Goal: Information Seeking & Learning: Understand process/instructions

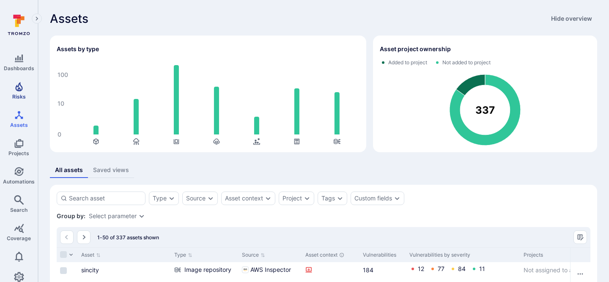
click at [25, 91] on link "Risks" at bounding box center [19, 90] width 38 height 25
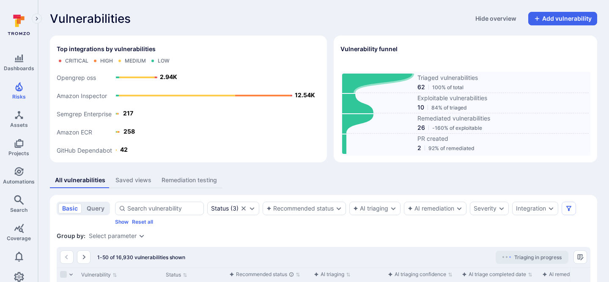
drag, startPoint x: 333, startPoint y: 80, endPoint x: 362, endPoint y: 80, distance: 29.2
click at [362, 80] on div "Top integrations by vulnerabilities Critical High Medium Low GitHub Dependabot …" at bounding box center [324, 99] width 548 height 127
drag, startPoint x: 407, startPoint y: 74, endPoint x: 428, endPoint y: 74, distance: 21.2
click at [428, 74] on div "Triaged vulnerabilities 62 100% of total" at bounding box center [465, 83] width 247 height 19
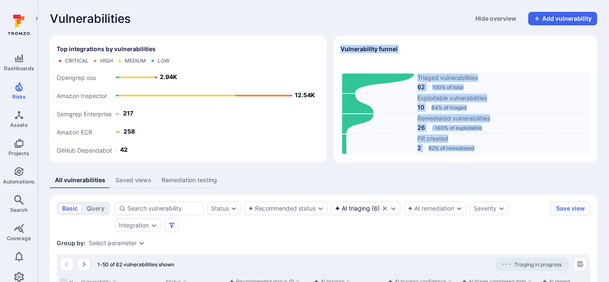
drag, startPoint x: 333, startPoint y: 38, endPoint x: 590, endPoint y: 163, distance: 285.4
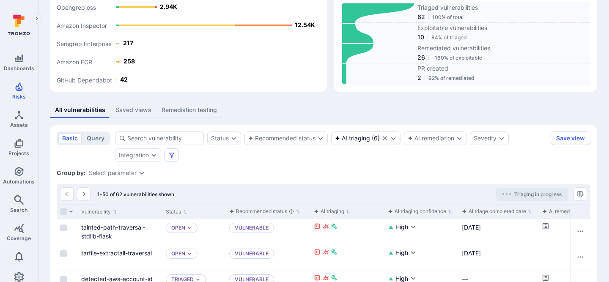
scroll to position [143, 0]
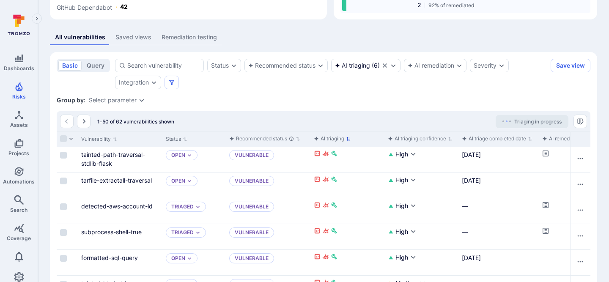
click at [332, 138] on div "AI triaging" at bounding box center [329, 139] width 30 height 8
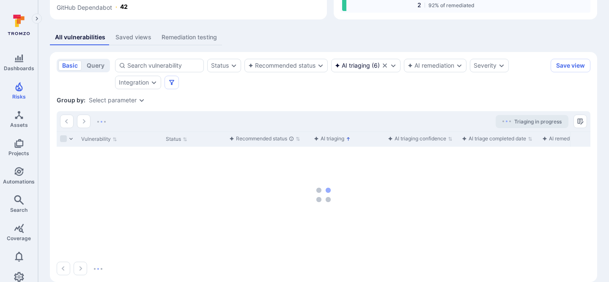
click at [332, 138] on div "AI triaging" at bounding box center [329, 139] width 30 height 8
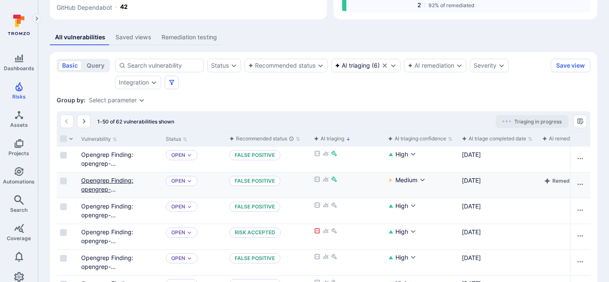
click at [94, 183] on link "Opengrep Finding: opengrep-rules.python.lang.security.audit.formatted-sql-query" at bounding box center [119, 194] width 77 height 34
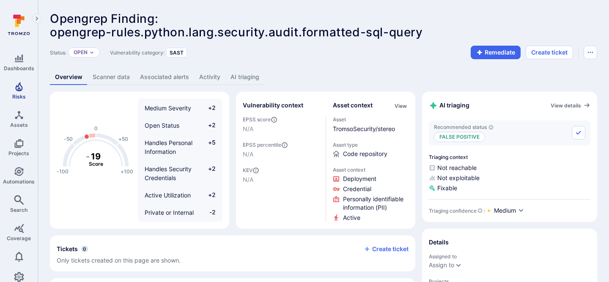
click at [28, 90] on link "Risks" at bounding box center [19, 90] width 38 height 25
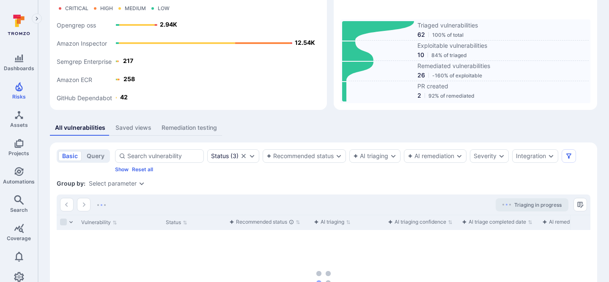
scroll to position [88, 0]
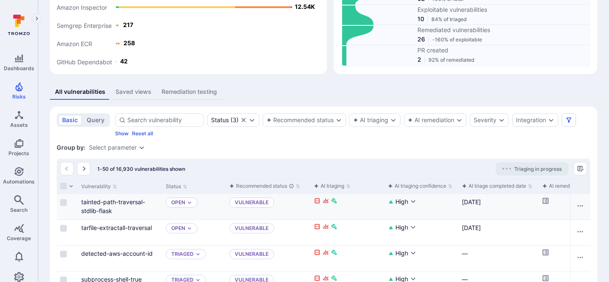
click at [102, 198] on div "tainted-path-traversal-stdlib-flask" at bounding box center [120, 207] width 78 height 18
click at [102, 204] on link "tainted-path-traversal-stdlib-flask" at bounding box center [113, 206] width 64 height 16
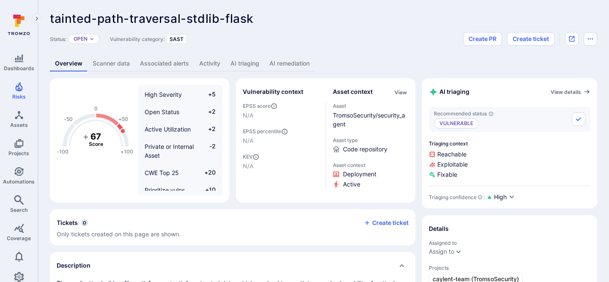
click at [247, 66] on link "AI triaging" at bounding box center [245, 64] width 39 height 16
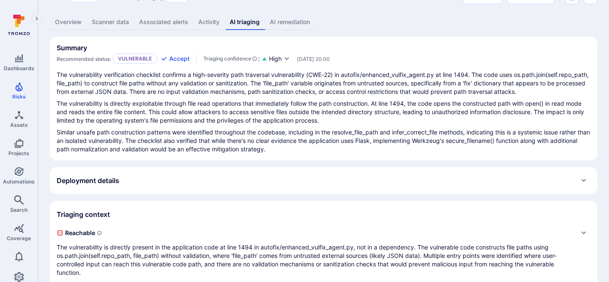
scroll to position [1, 0]
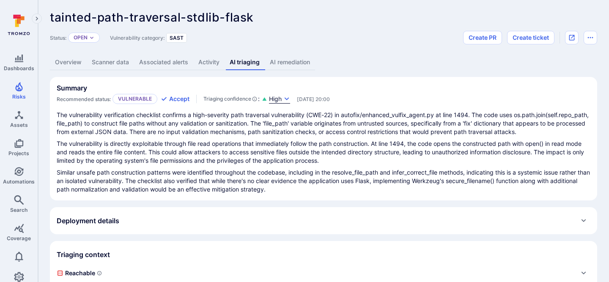
click at [286, 98] on icon "button" at bounding box center [287, 98] width 5 height 3
click at [336, 148] on div at bounding box center [304, 141] width 609 height 282
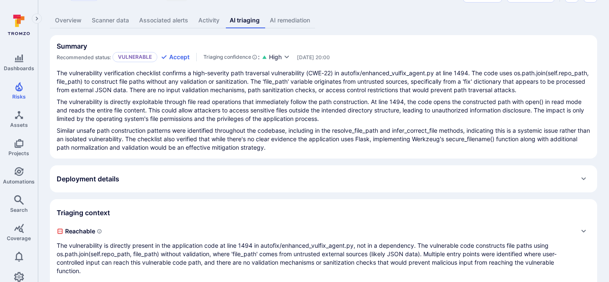
scroll to position [132, 0]
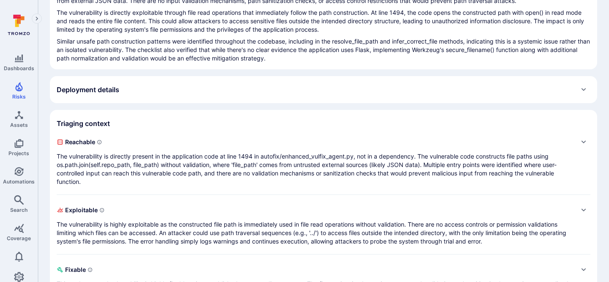
click at [317, 96] on div "Deployment details" at bounding box center [324, 90] width 534 height 14
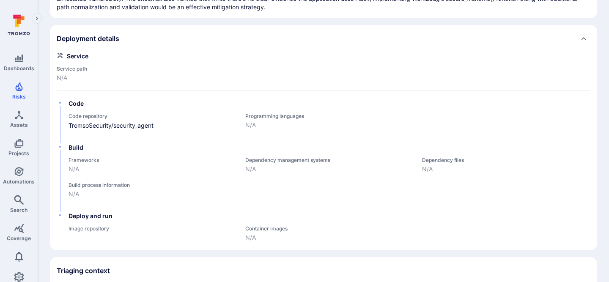
scroll to position [181, 0]
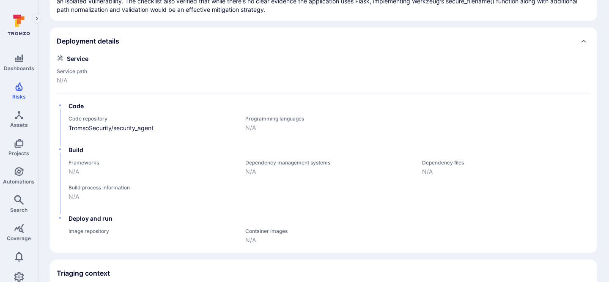
click at [314, 48] on div "Deployment details" at bounding box center [324, 41] width 534 height 14
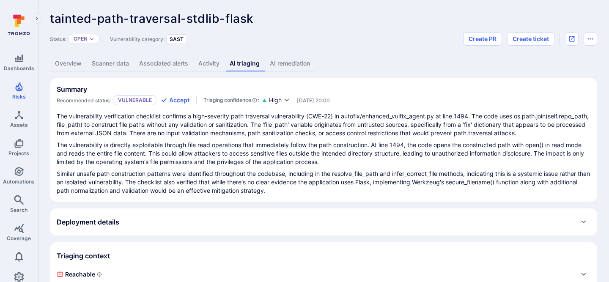
scroll to position [22, 0]
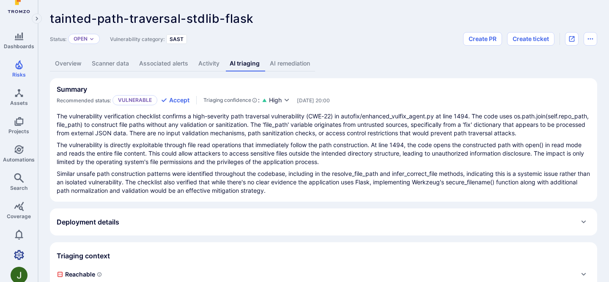
click at [23, 251] on icon "Settings" at bounding box center [19, 255] width 10 height 10
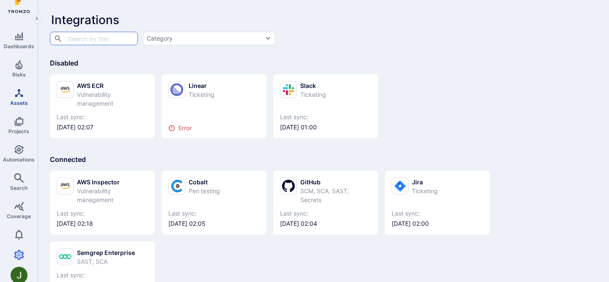
click at [15, 96] on icon "Assets" at bounding box center [19, 93] width 8 height 8
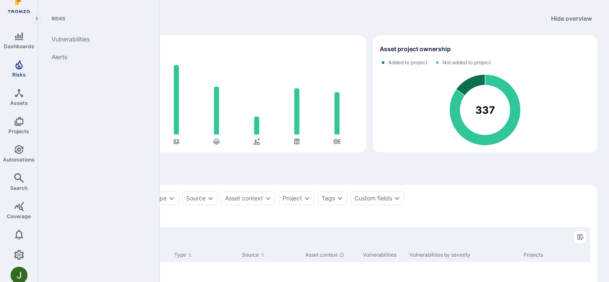
click at [21, 70] on link "Risks" at bounding box center [19, 68] width 38 height 25
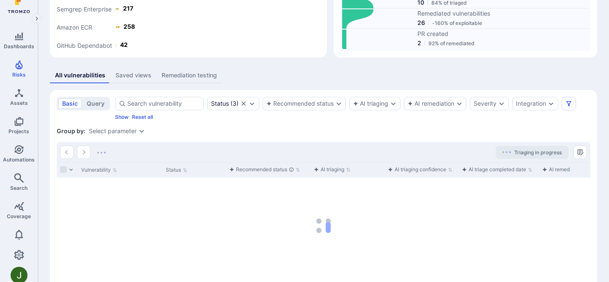
scroll to position [148, 0]
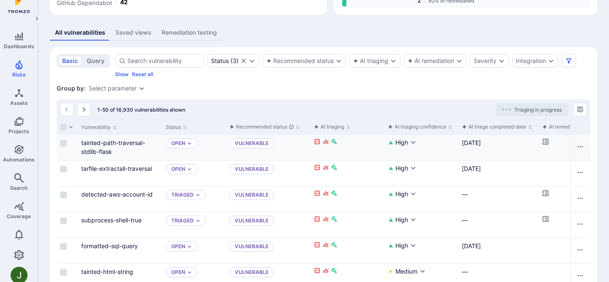
click at [101, 147] on div "tainted-path-traversal-stdlib-flask" at bounding box center [120, 147] width 78 height 18
click at [99, 144] on link "tainted-path-traversal-stdlib-flask" at bounding box center [113, 147] width 64 height 16
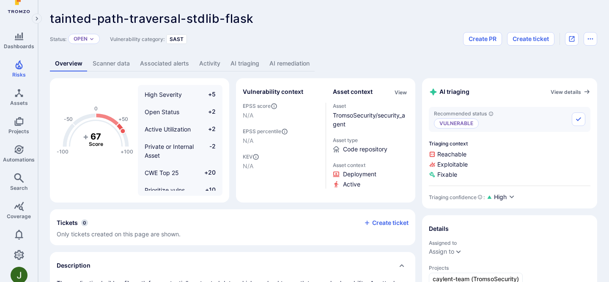
click at [247, 59] on link "AI triaging" at bounding box center [245, 64] width 39 height 16
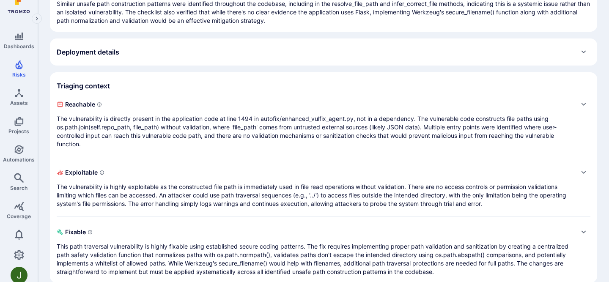
scroll to position [135, 0]
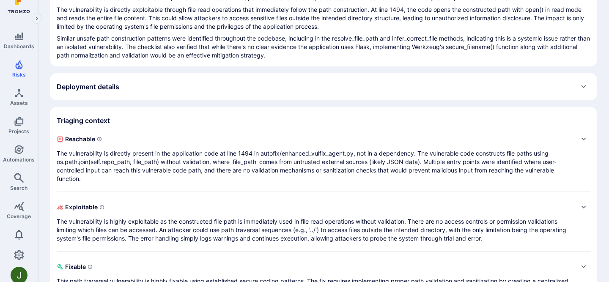
click at [237, 94] on div "Deployment details" at bounding box center [324, 87] width 534 height 14
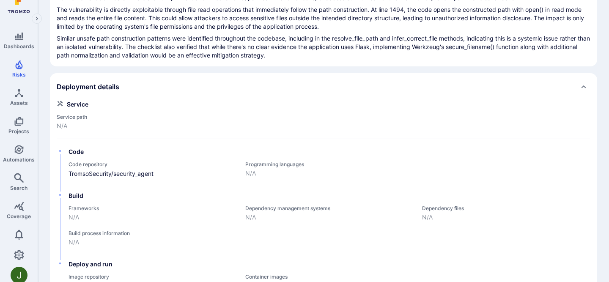
click at [237, 94] on div "Deployment details" at bounding box center [324, 87] width 534 height 14
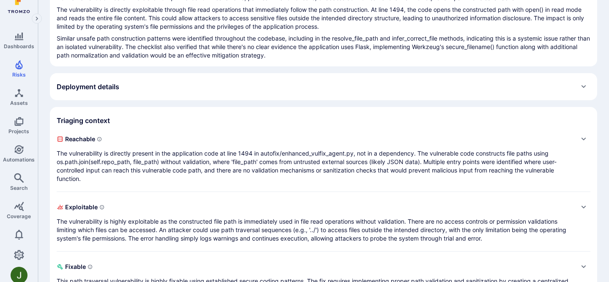
click at [237, 94] on div "Deployment details" at bounding box center [324, 87] width 534 height 14
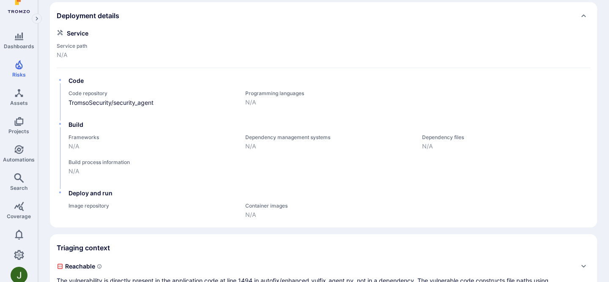
scroll to position [192, 0]
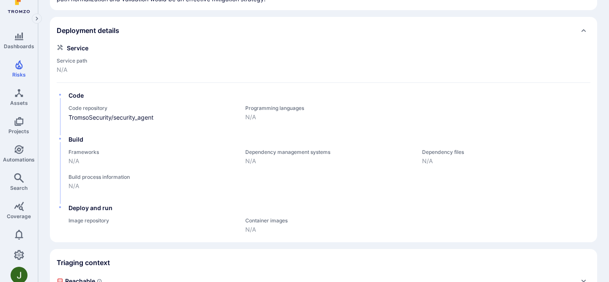
click at [235, 44] on div "Deployment details" at bounding box center [324, 30] width 548 height 27
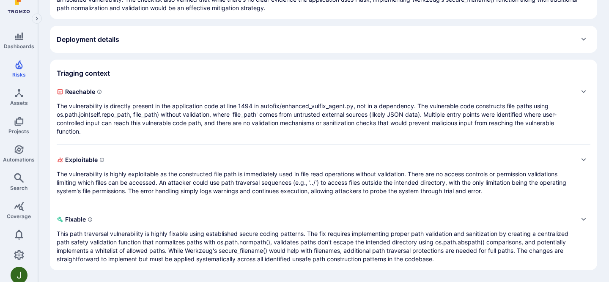
scroll to position [0, 0]
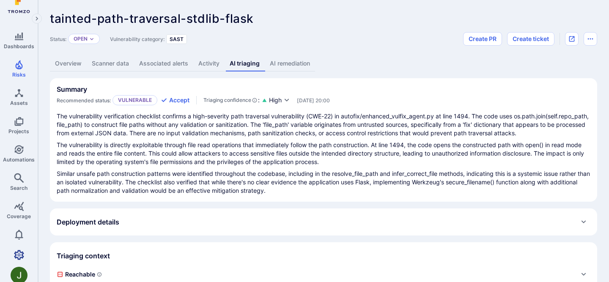
click at [21, 252] on icon "Settings" at bounding box center [19, 255] width 10 height 10
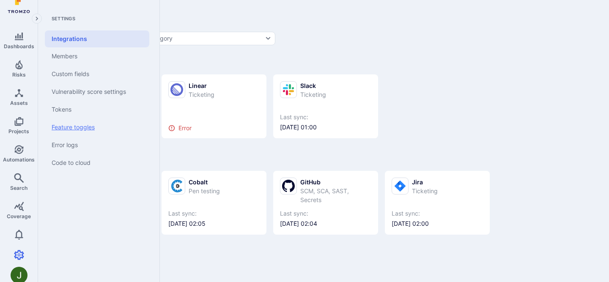
click at [66, 131] on link "Feature toggles" at bounding box center [97, 128] width 105 height 18
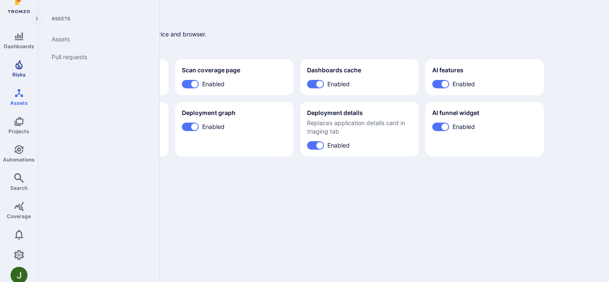
click at [18, 70] on link "Risks" at bounding box center [19, 68] width 38 height 25
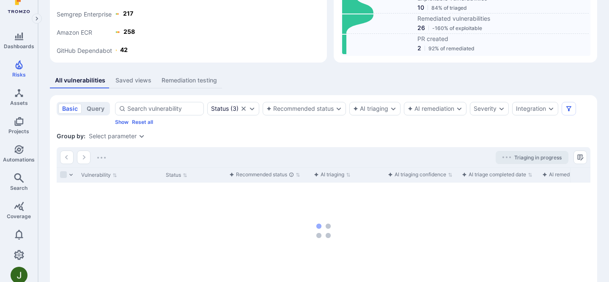
scroll to position [120, 0]
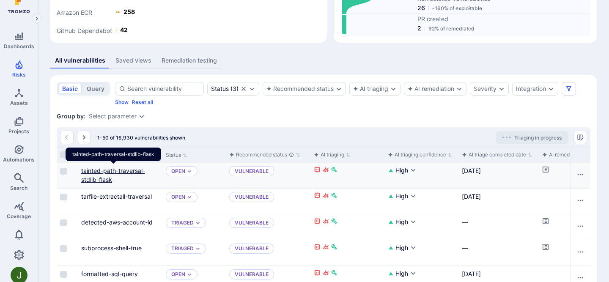
click at [90, 176] on link "tainted-path-traversal-stdlib-flask" at bounding box center [113, 175] width 64 height 16
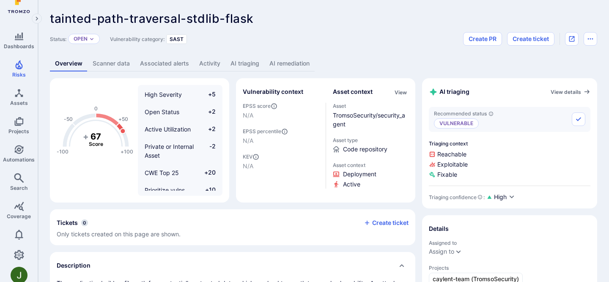
click at [245, 66] on link "AI triaging" at bounding box center [245, 64] width 39 height 16
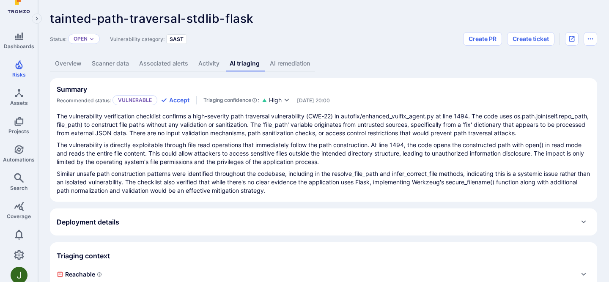
click at [287, 62] on link "AI remediation" at bounding box center [290, 64] width 50 height 16
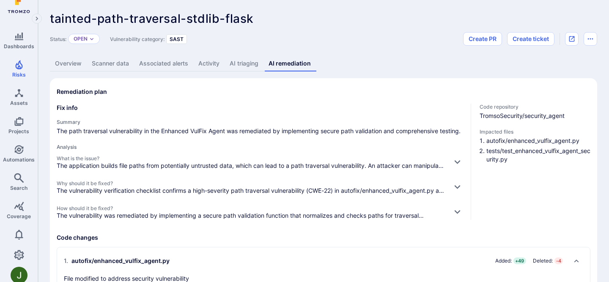
click at [239, 61] on link "AI triaging" at bounding box center [244, 64] width 39 height 16
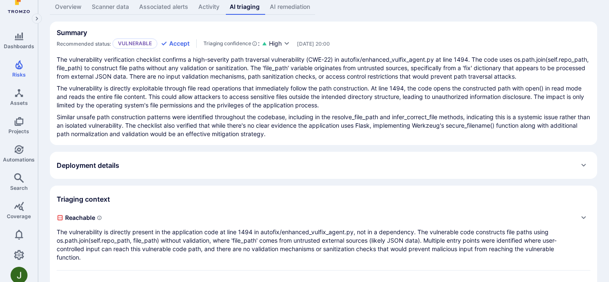
scroll to position [39, 0]
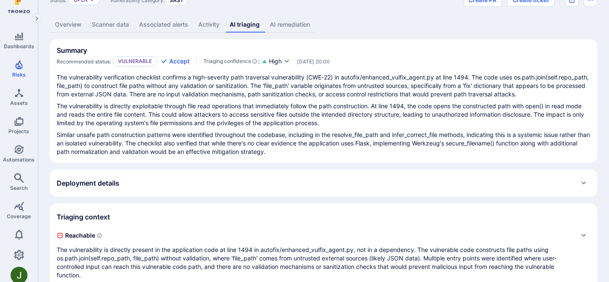
click at [238, 186] on div "Deployment details" at bounding box center [324, 183] width 534 height 14
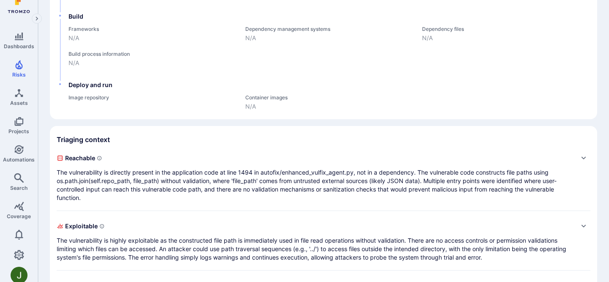
scroll to position [180, 0]
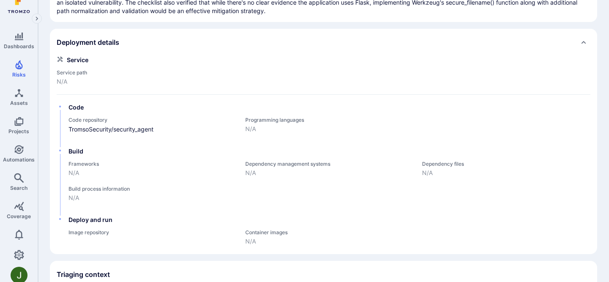
click at [209, 49] on div "Deployment details" at bounding box center [324, 43] width 534 height 14
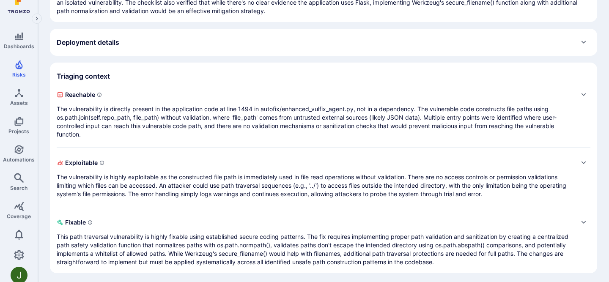
scroll to position [191, 0]
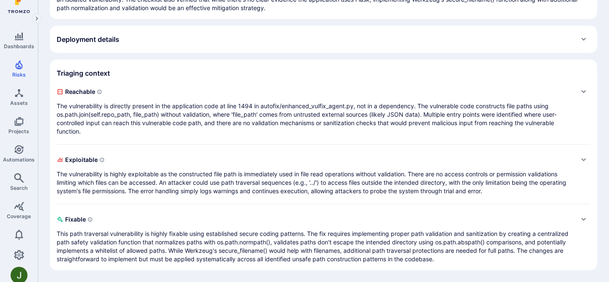
click at [579, 92] on div "Expand" at bounding box center [584, 110] width 14 height 51
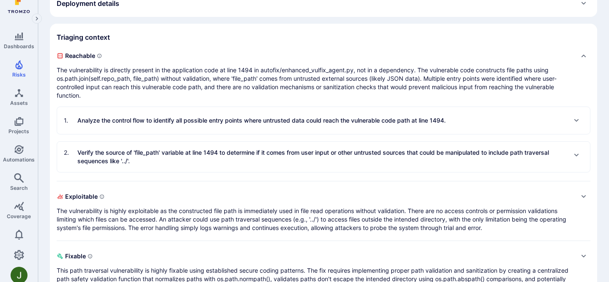
scroll to position [217, 0]
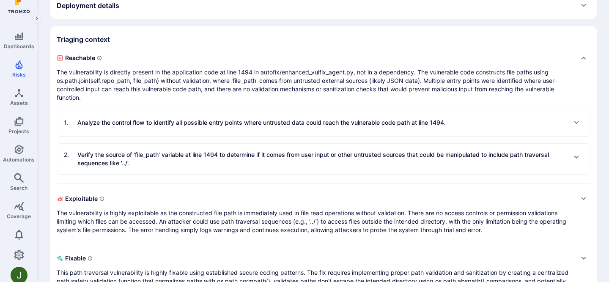
click at [458, 130] on div "1 . Analyze the control flow to identify all possible entry points where untrus…" at bounding box center [324, 123] width 520 height 14
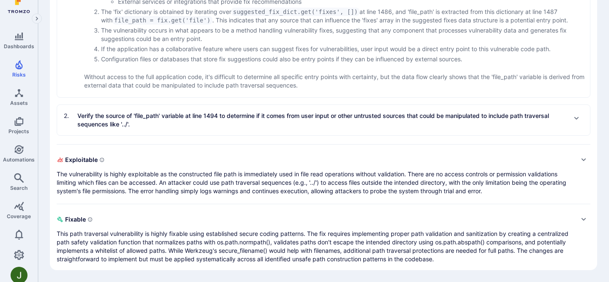
scroll to position [616, 0]
click at [453, 242] on p "This path traversal vulnerability is highly fixable using established secure co…" at bounding box center [315, 247] width 517 height 34
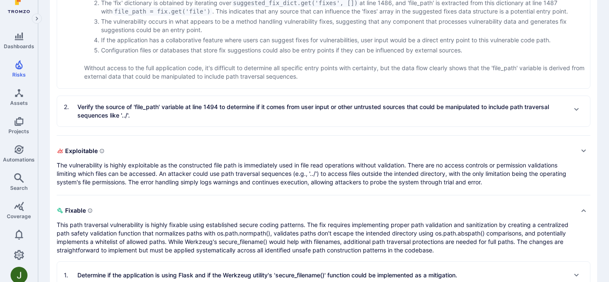
scroll to position [685, 0]
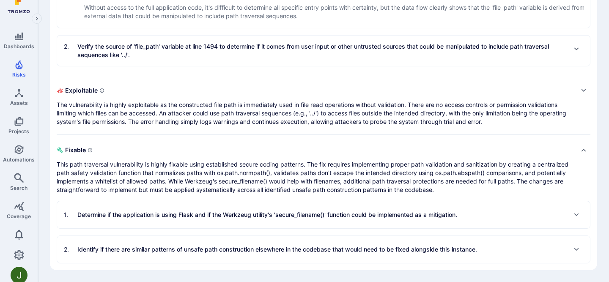
click at [453, 242] on div "2 . Identify if there are similar patterns of unsafe path construction elsewher…" at bounding box center [323, 249] width 533 height 27
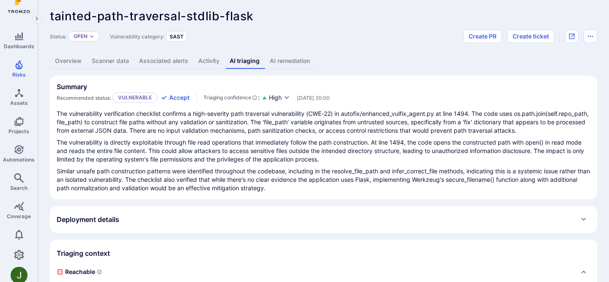
scroll to position [0, 0]
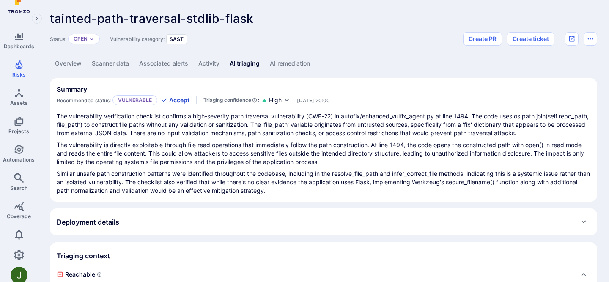
click at [181, 98] on button "Accept" at bounding box center [175, 100] width 29 height 8
click at [289, 57] on link "AI remediation" at bounding box center [290, 64] width 50 height 16
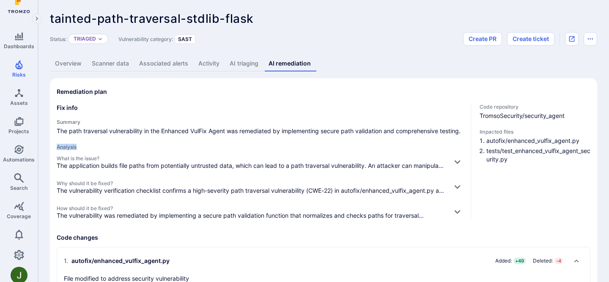
drag, startPoint x: 56, startPoint y: 146, endPoint x: 101, endPoint y: 146, distance: 44.9
click at [101, 146] on h4 "Analysis" at bounding box center [261, 147] width 408 height 6
click at [356, 160] on span "What is the issue?" at bounding box center [251, 158] width 389 height 6
click at [459, 161] on icon "button" at bounding box center [458, 163] width 6 height 4
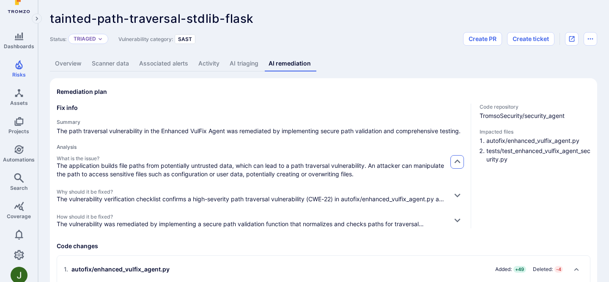
click at [459, 161] on icon "button" at bounding box center [458, 162] width 6 height 4
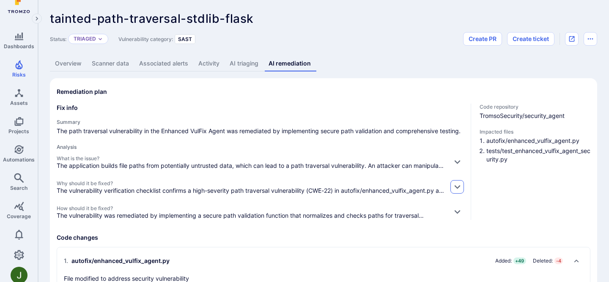
click at [459, 185] on icon "button" at bounding box center [457, 186] width 9 height 9
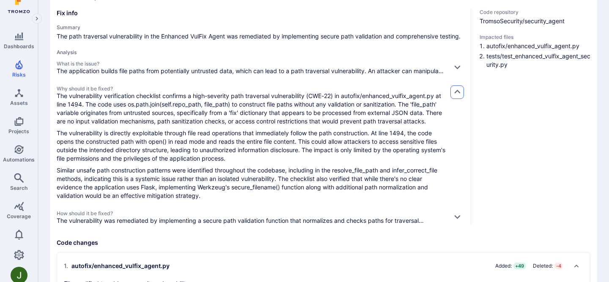
scroll to position [94, 0]
click at [459, 94] on icon "button" at bounding box center [457, 92] width 9 height 9
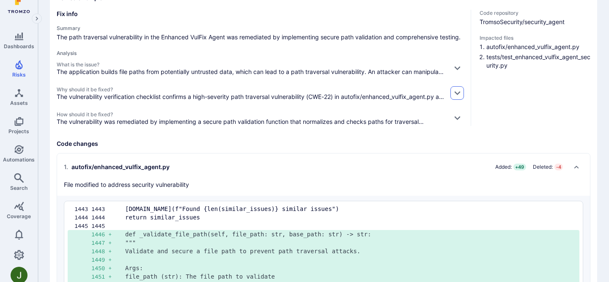
click at [459, 94] on icon "button" at bounding box center [457, 92] width 9 height 9
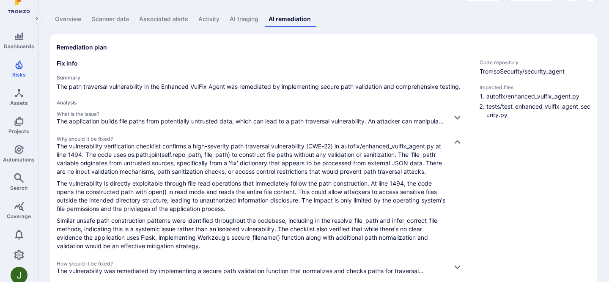
scroll to position [39, 0]
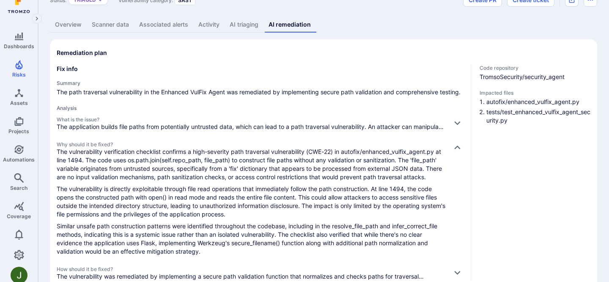
click at [243, 27] on link "AI triaging" at bounding box center [244, 25] width 39 height 16
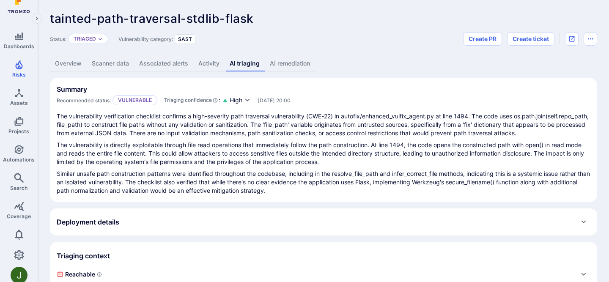
click at [289, 67] on link "AI remediation" at bounding box center [290, 64] width 50 height 16
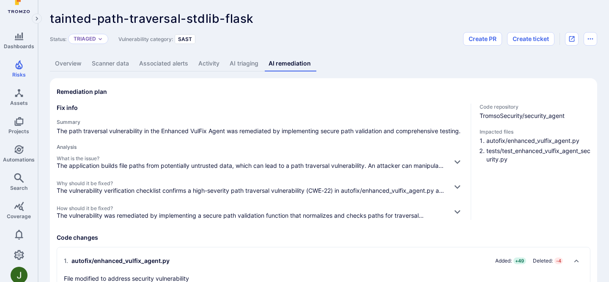
click at [244, 69] on link "AI triaging" at bounding box center [244, 64] width 39 height 16
